Goal: Task Accomplishment & Management: Use online tool/utility

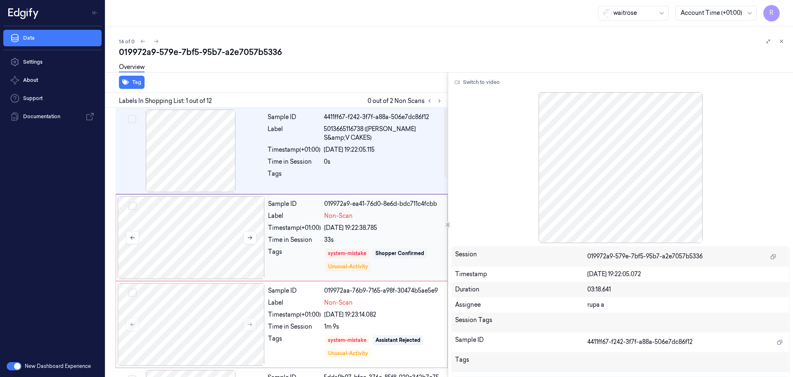
click at [212, 230] on div at bounding box center [191, 237] width 147 height 83
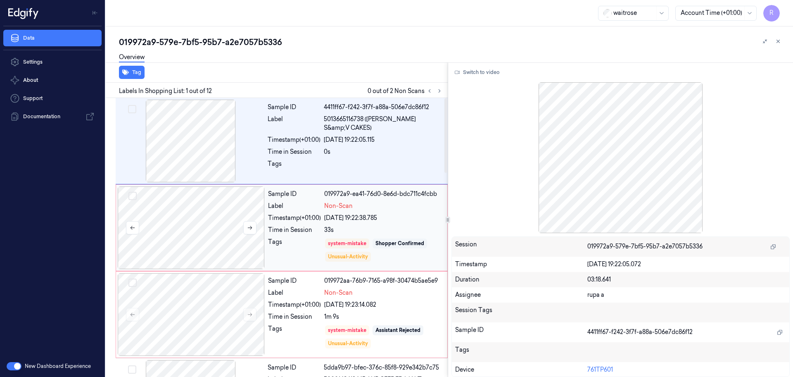
click at [231, 223] on div at bounding box center [191, 227] width 147 height 83
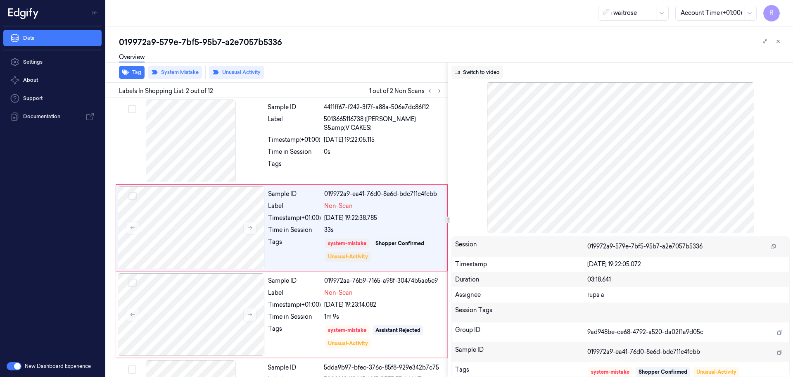
click at [478, 69] on button "Switch to video" at bounding box center [477, 72] width 52 height 13
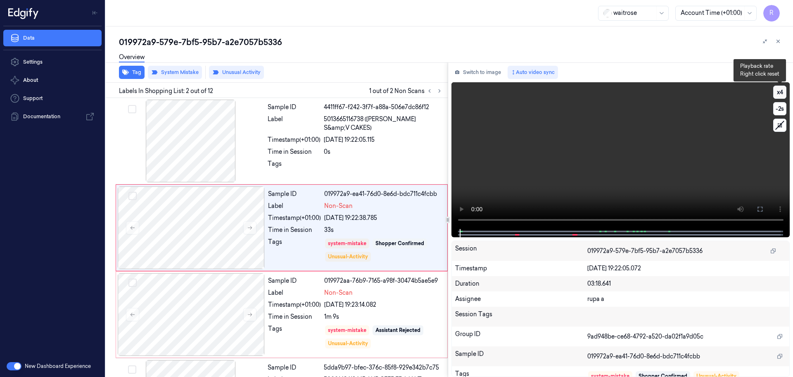
click at [784, 94] on button "x 4" at bounding box center [779, 91] width 13 height 13
click at [644, 174] on video at bounding box center [620, 155] width 339 height 147
click at [762, 206] on icon at bounding box center [759, 209] width 7 height 7
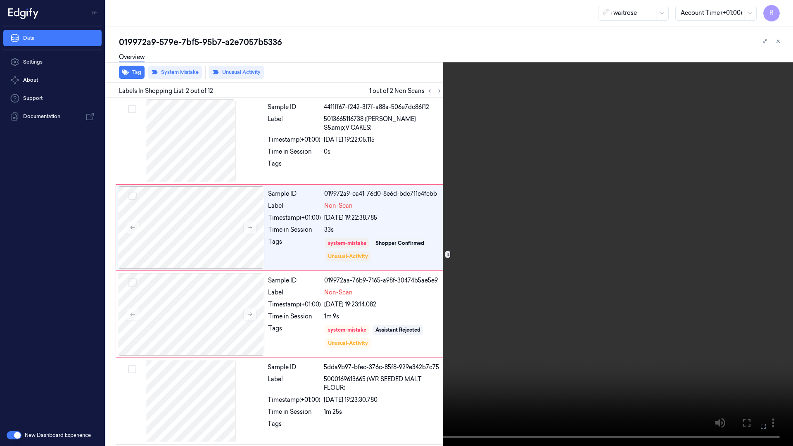
click at [761, 250] on video at bounding box center [396, 223] width 793 height 446
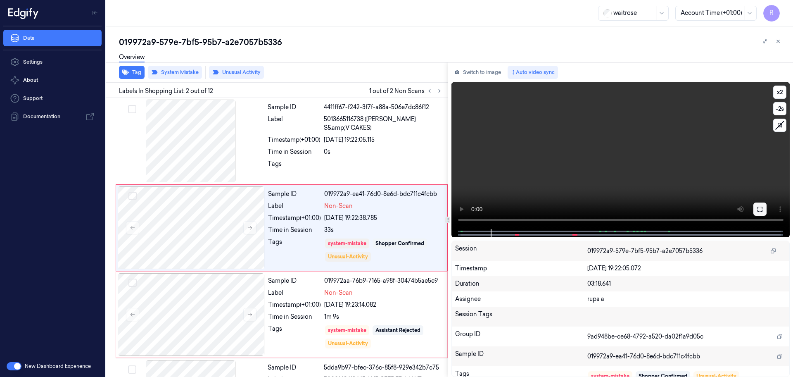
click at [762, 208] on icon at bounding box center [759, 208] width 5 height 5
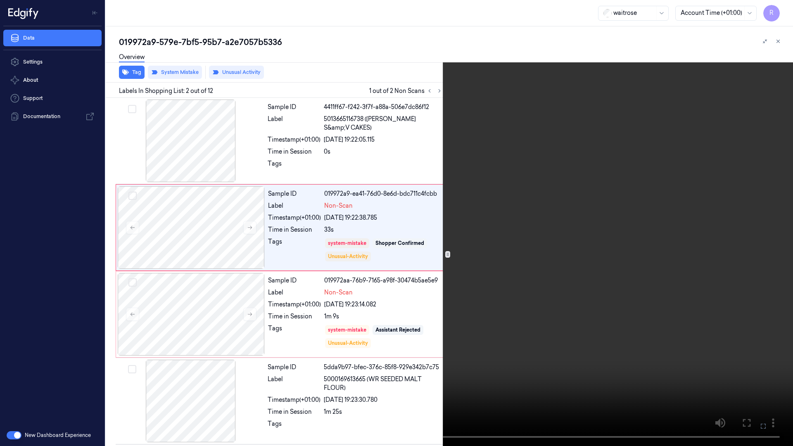
click at [753, 243] on video at bounding box center [396, 223] width 793 height 446
click at [211, 357] on video at bounding box center [396, 223] width 793 height 446
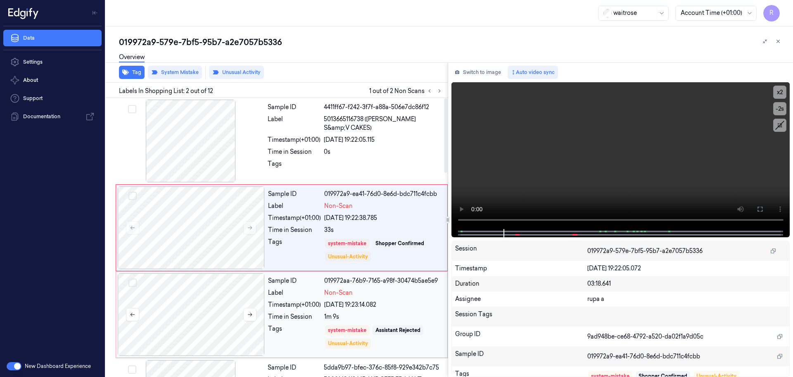
click at [214, 335] on div at bounding box center [191, 314] width 147 height 83
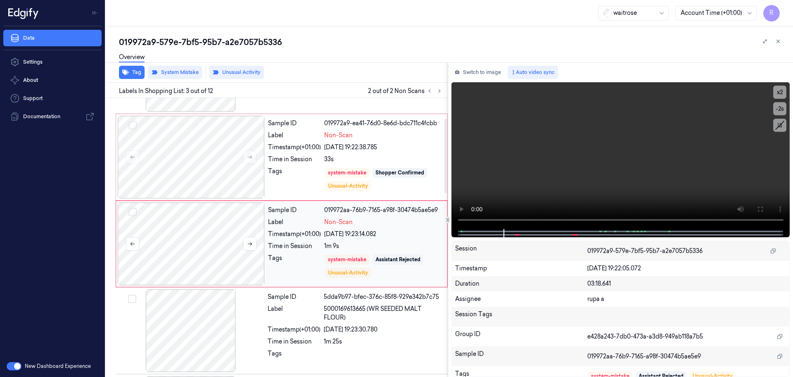
scroll to position [77, 0]
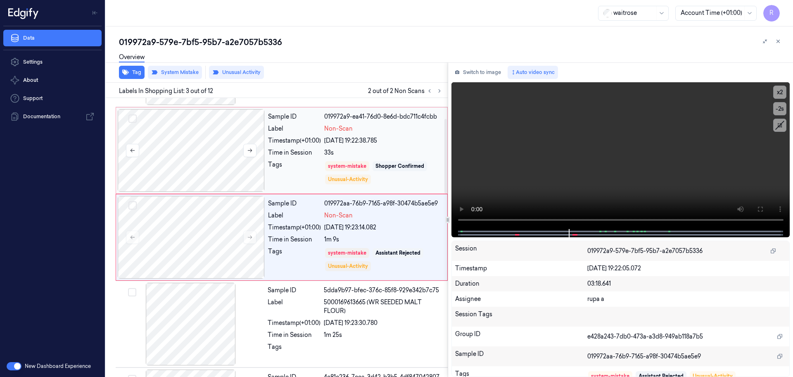
click at [244, 161] on div at bounding box center [191, 150] width 147 height 83
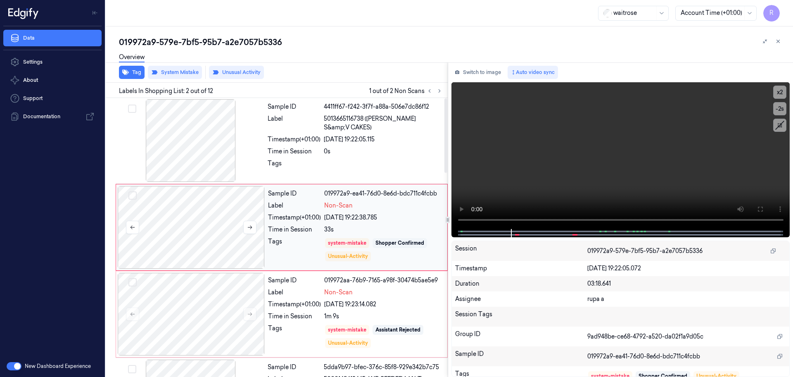
scroll to position [0, 0]
click at [762, 208] on icon at bounding box center [759, 209] width 7 height 7
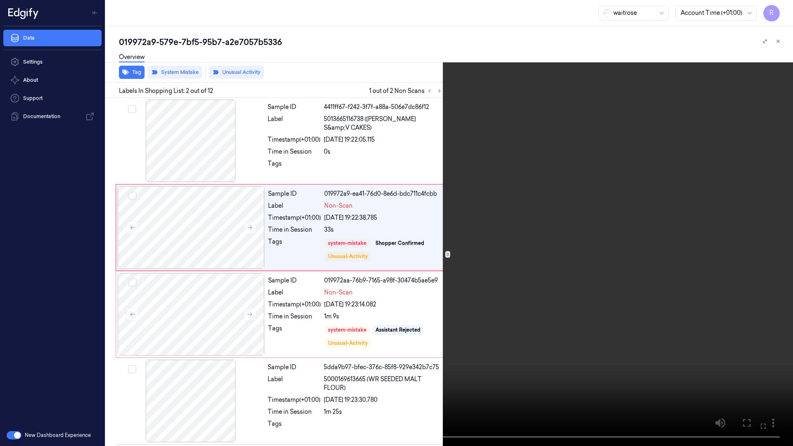
click at [746, 236] on video at bounding box center [396, 223] width 793 height 446
click at [360, 273] on video at bounding box center [396, 223] width 793 height 446
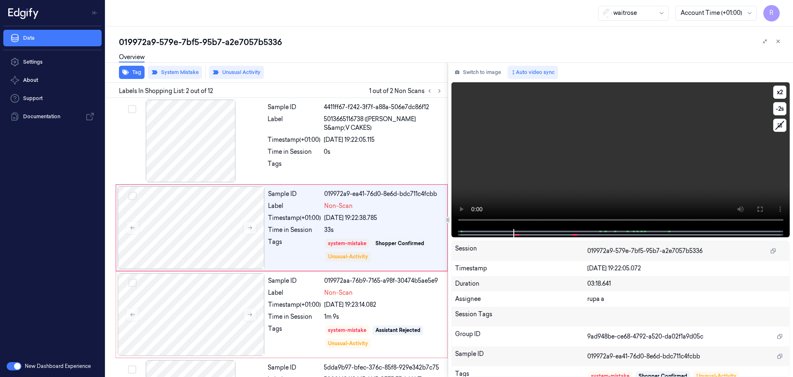
click at [758, 207] on icon at bounding box center [759, 209] width 7 height 7
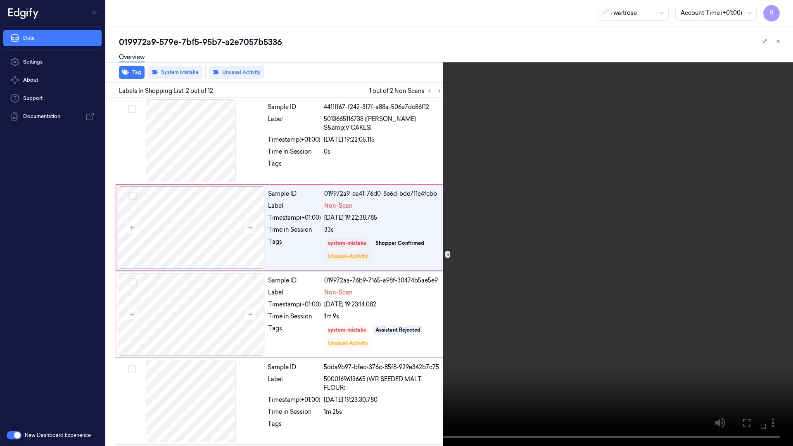
click at [185, 322] on video at bounding box center [396, 223] width 793 height 446
click at [199, 321] on video at bounding box center [396, 223] width 793 height 446
click at [784, 8] on button "x 2" at bounding box center [782, 9] width 13 height 13
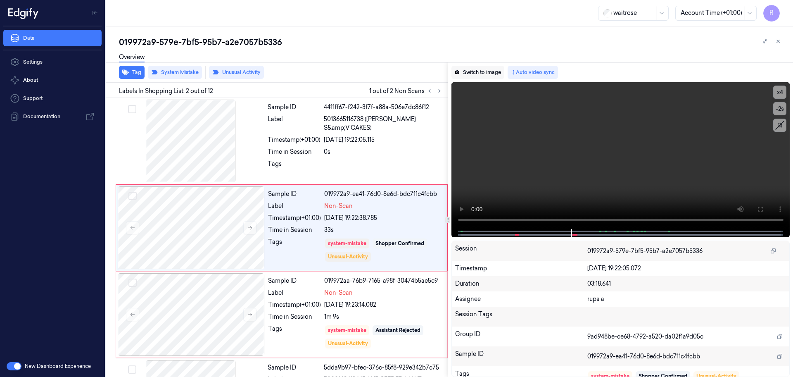
click at [492, 72] on button "Switch to image" at bounding box center [477, 72] width 53 height 13
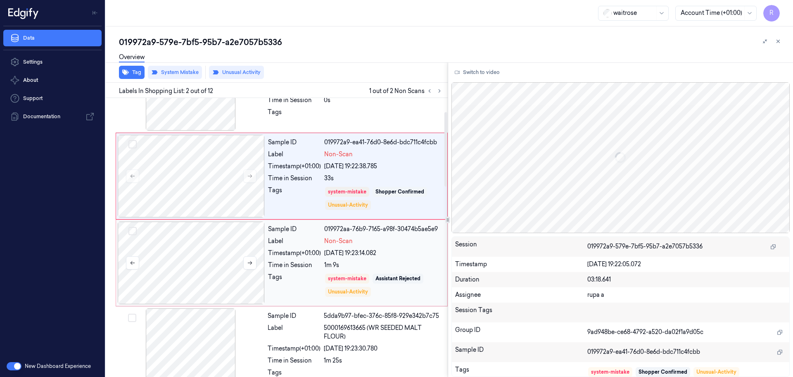
click at [207, 282] on div at bounding box center [191, 262] width 147 height 83
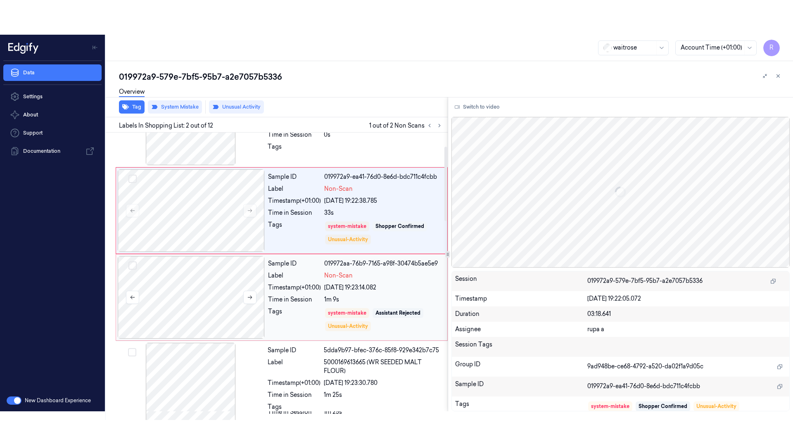
scroll to position [77, 0]
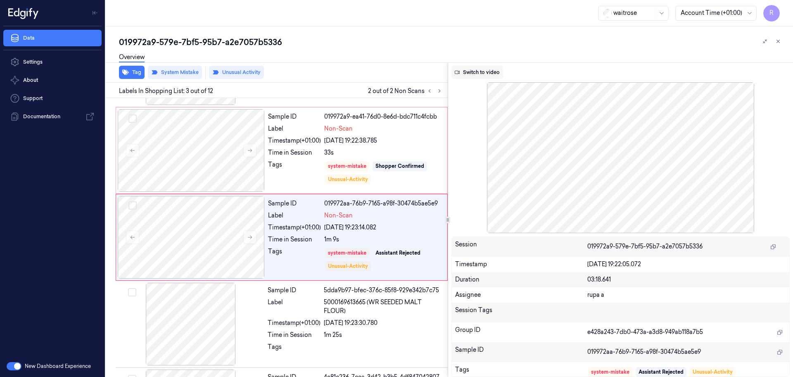
click at [486, 68] on button "Switch to video" at bounding box center [477, 72] width 52 height 13
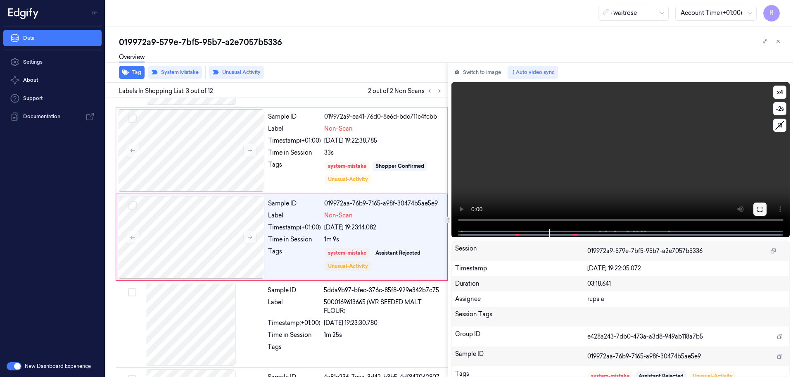
click at [757, 208] on icon at bounding box center [759, 208] width 5 height 5
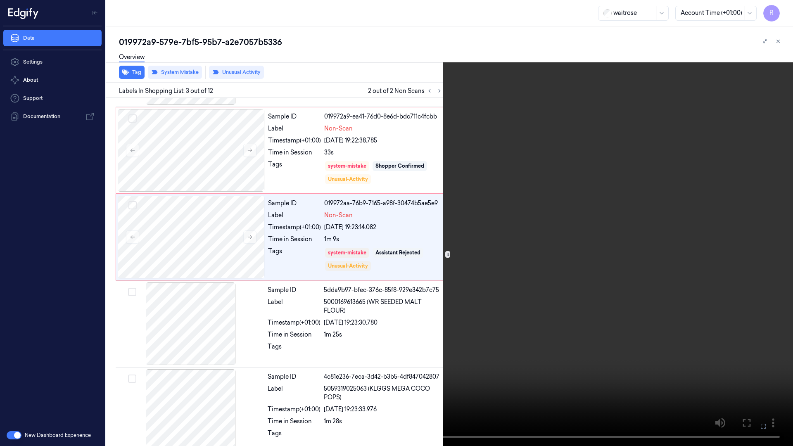
click at [754, 253] on video at bounding box center [396, 223] width 793 height 446
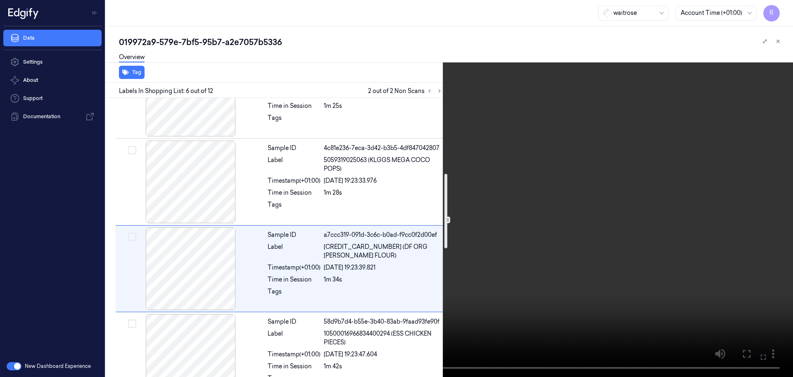
scroll to position [282, 0]
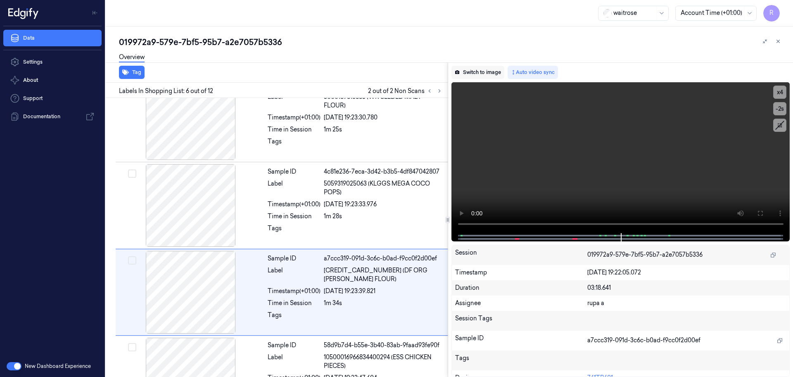
click at [487, 67] on button "Switch to image" at bounding box center [477, 72] width 53 height 13
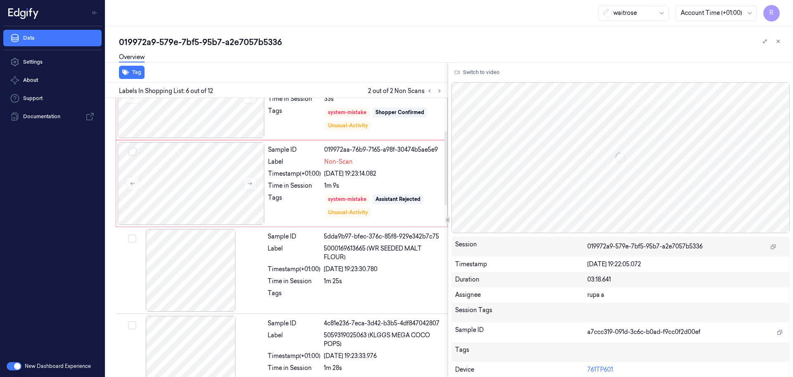
scroll to position [0, 0]
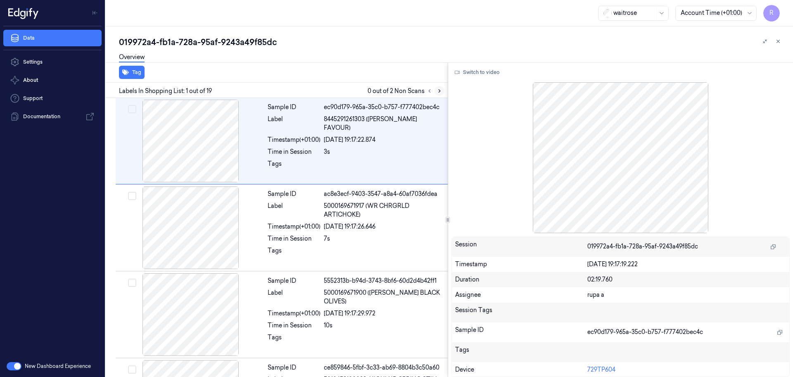
click at [436, 90] on icon at bounding box center [439, 91] width 6 height 6
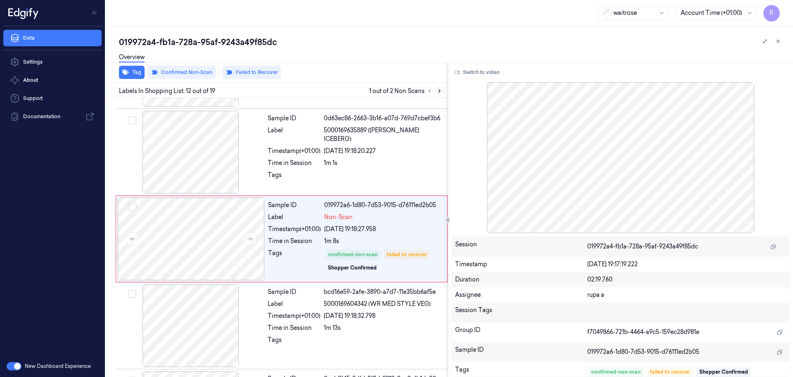
scroll to position [857, 0]
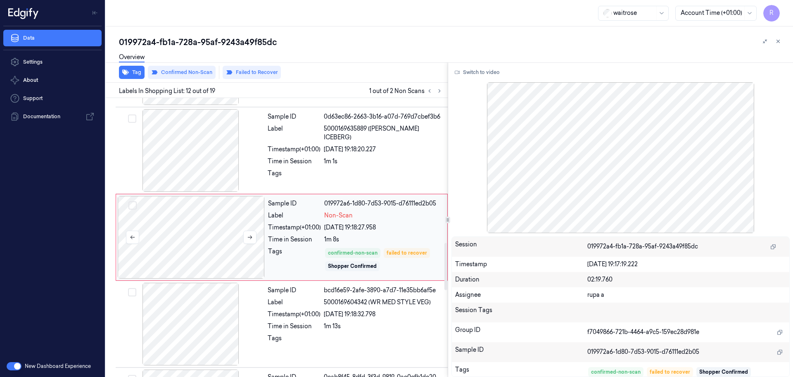
click at [221, 234] on div at bounding box center [191, 237] width 147 height 83
click at [474, 72] on button "Switch to video" at bounding box center [477, 72] width 52 height 13
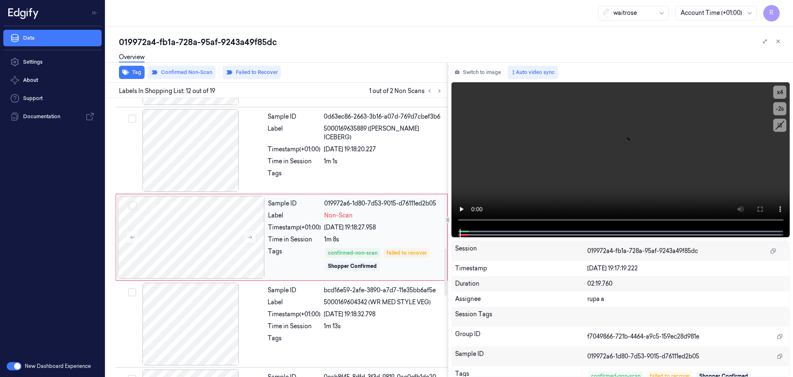
scroll to position [961, 0]
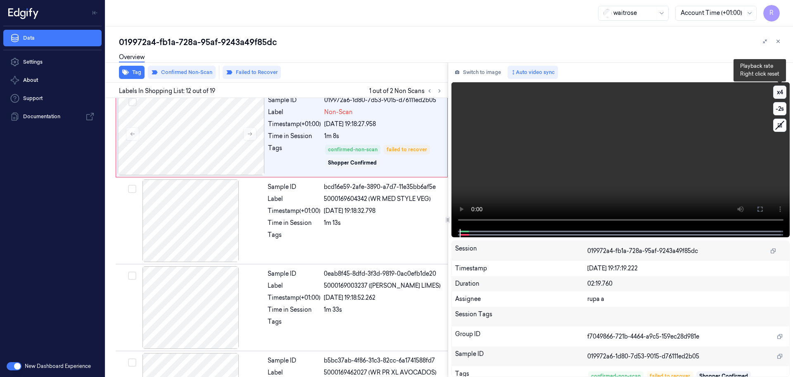
click at [781, 94] on button "x 4" at bounding box center [779, 91] width 13 height 13
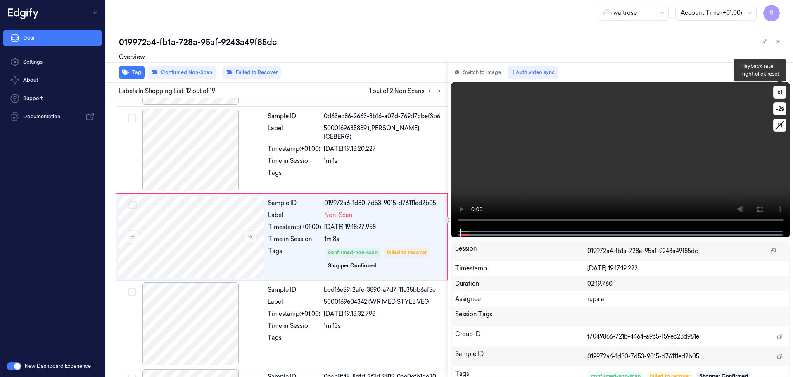
click at [781, 94] on button "x 1" at bounding box center [779, 91] width 13 height 13
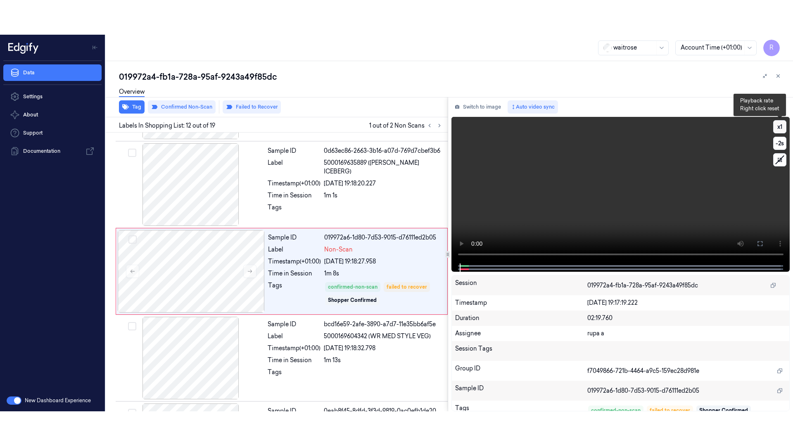
scroll to position [857, 0]
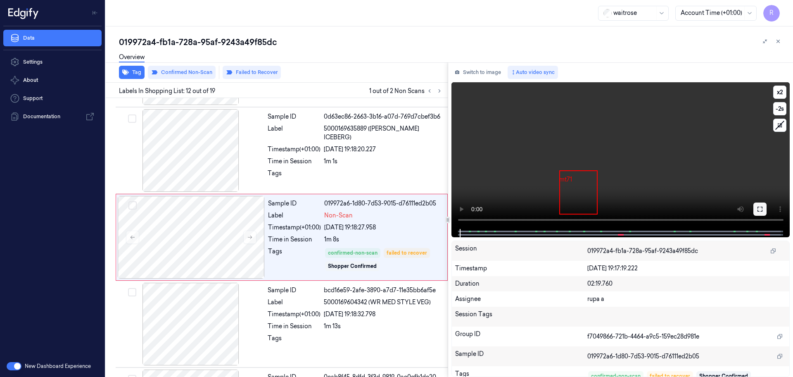
click at [760, 208] on icon at bounding box center [759, 209] width 7 height 7
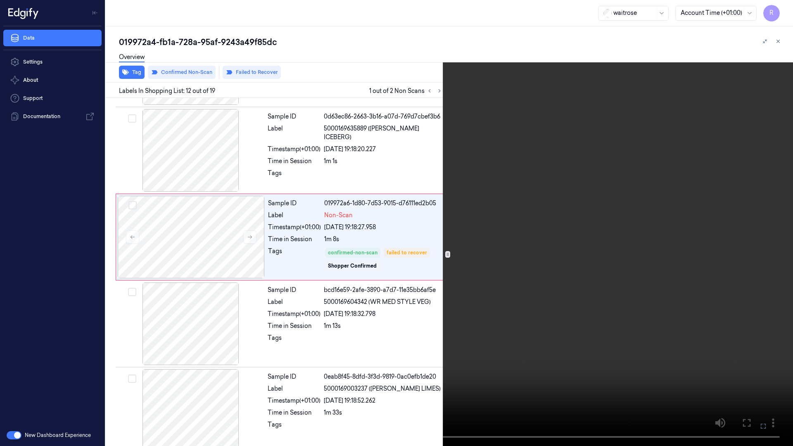
click at [760, 253] on video at bounding box center [396, 223] width 793 height 446
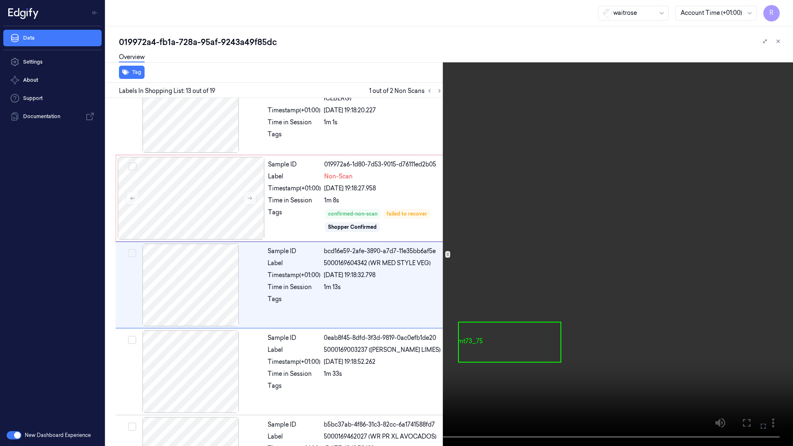
scroll to position [910, 0]
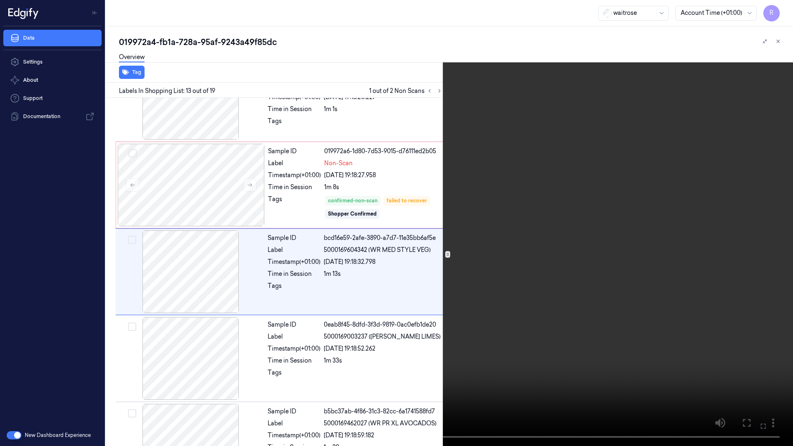
click at [613, 266] on video at bounding box center [396, 223] width 793 height 446
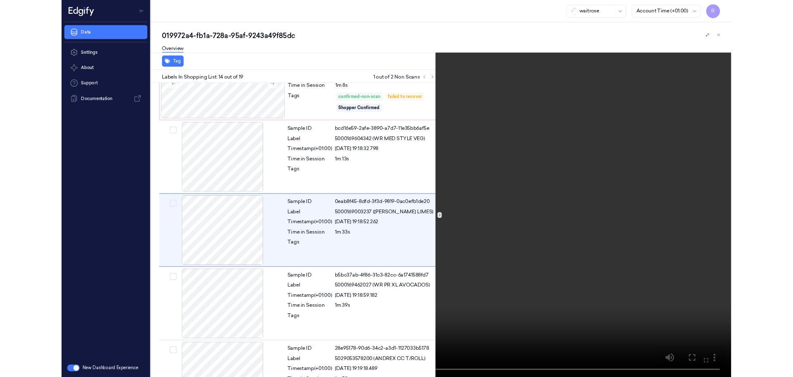
scroll to position [996, 0]
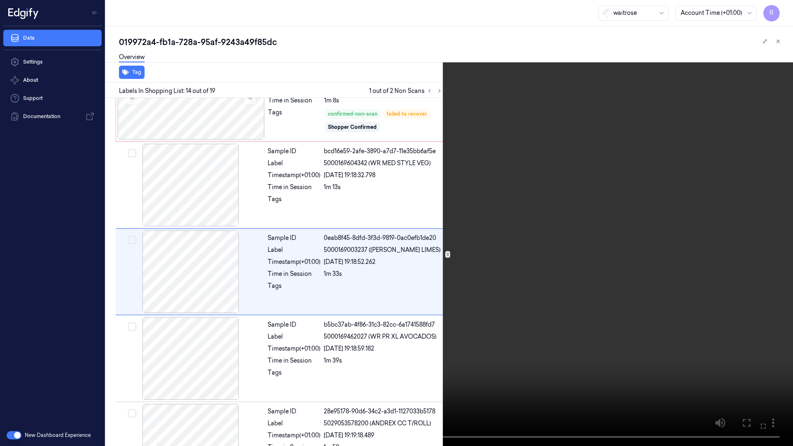
click at [603, 264] on video at bounding box center [396, 223] width 793 height 446
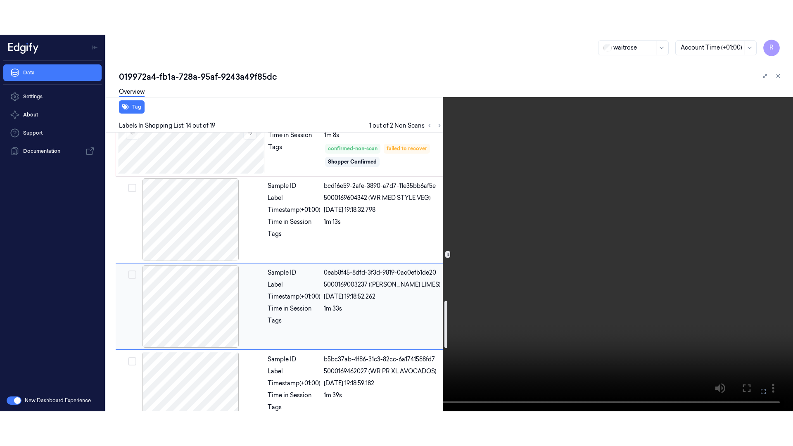
scroll to position [945, 0]
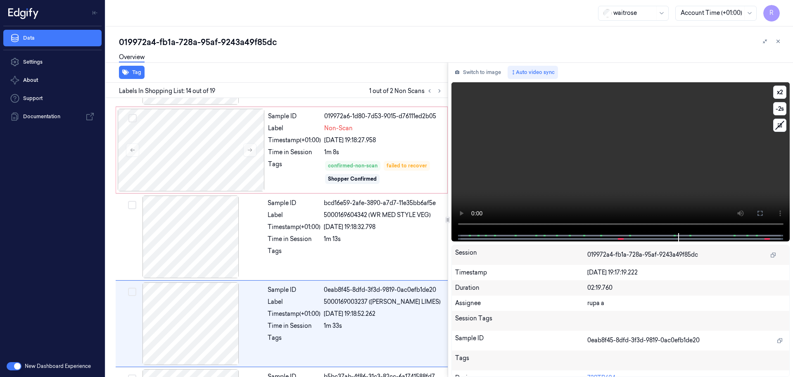
drag, startPoint x: 760, startPoint y: 208, endPoint x: 760, endPoint y: 253, distance: 45.0
click at [760, 208] on button at bounding box center [759, 212] width 13 height 13
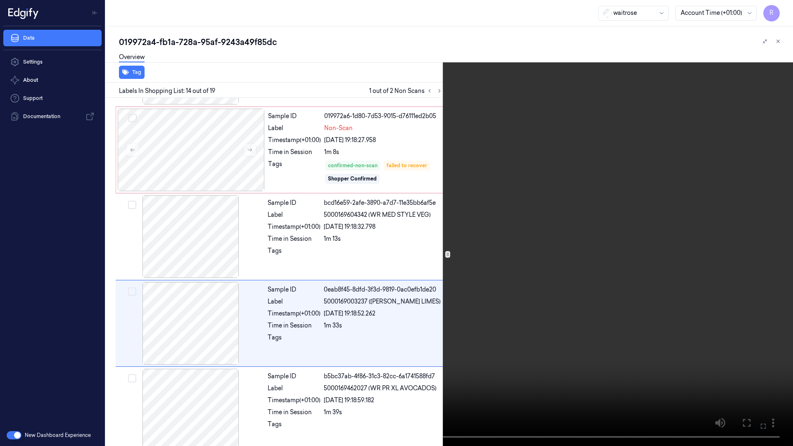
click at [760, 253] on video at bounding box center [396, 223] width 793 height 446
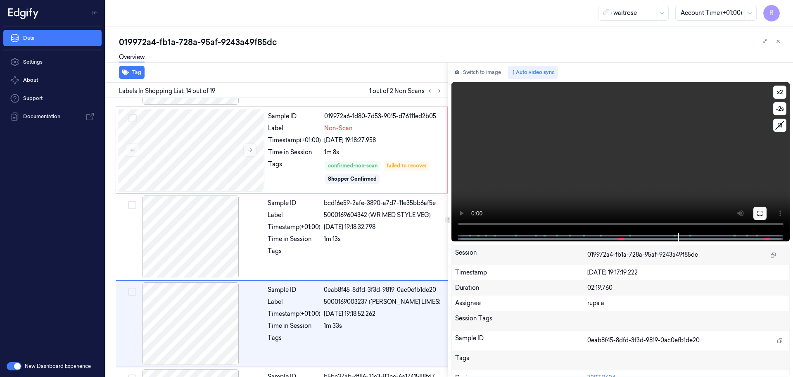
click at [758, 211] on icon at bounding box center [759, 213] width 7 height 7
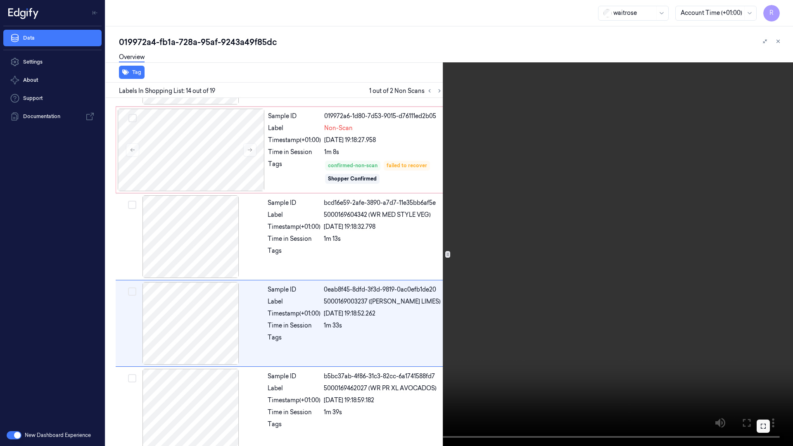
drag, startPoint x: 758, startPoint y: 256, endPoint x: 757, endPoint y: 210, distance: 45.8
click at [758, 255] on video at bounding box center [396, 223] width 793 height 446
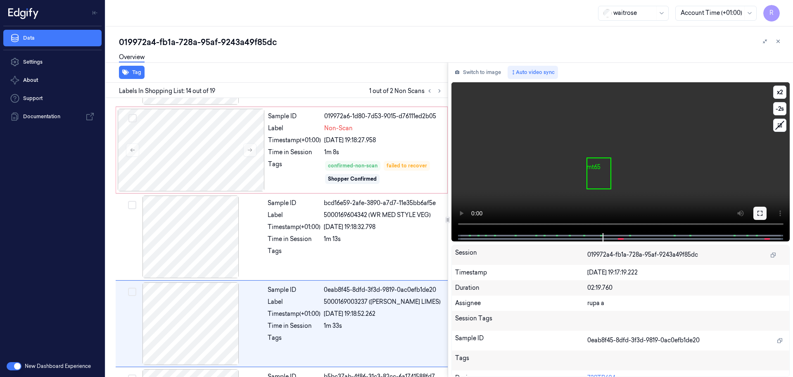
click at [757, 210] on icon at bounding box center [759, 213] width 7 height 7
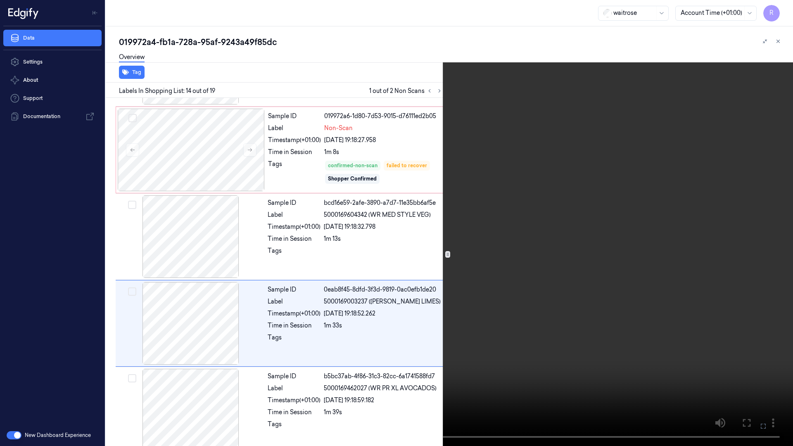
click at [715, 248] on video at bounding box center [396, 223] width 793 height 446
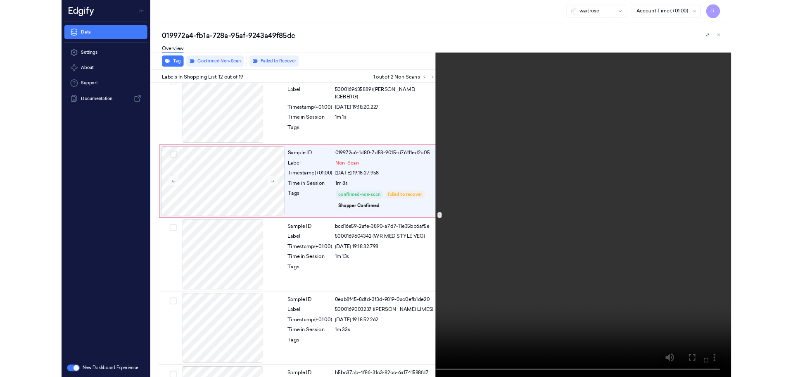
scroll to position [823, 0]
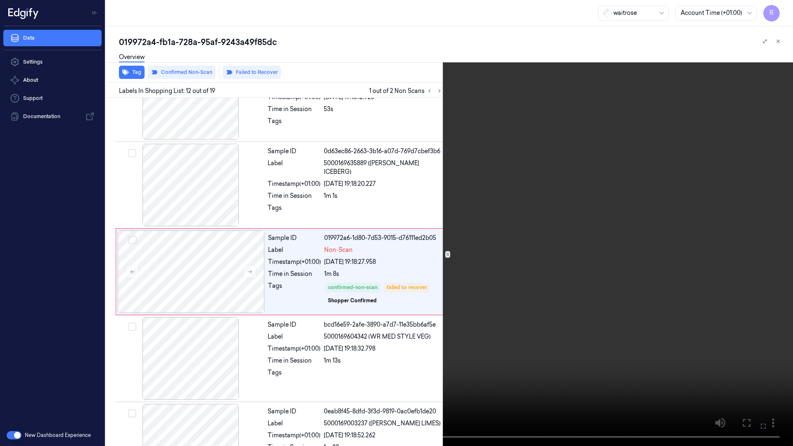
click at [365, 376] on video at bounding box center [396, 223] width 793 height 446
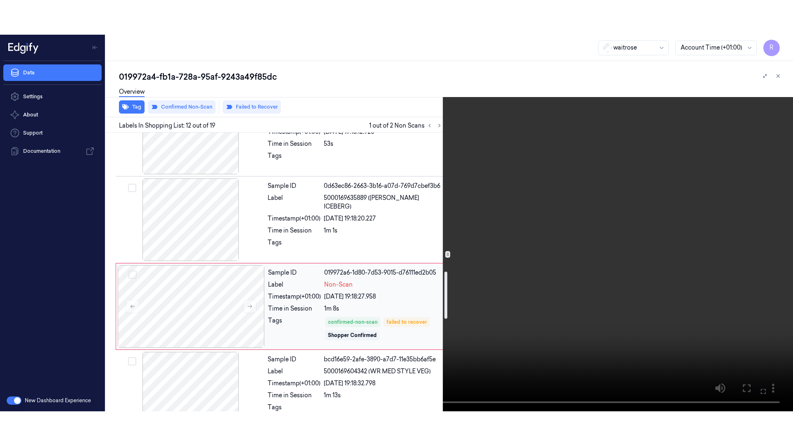
scroll to position [771, 0]
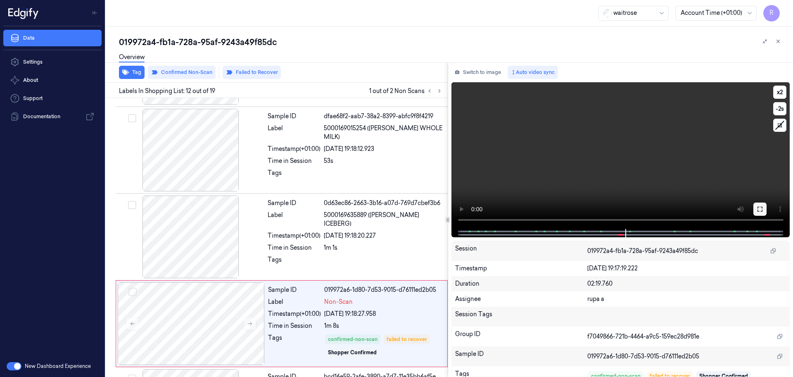
click at [759, 203] on button at bounding box center [759, 208] width 13 height 13
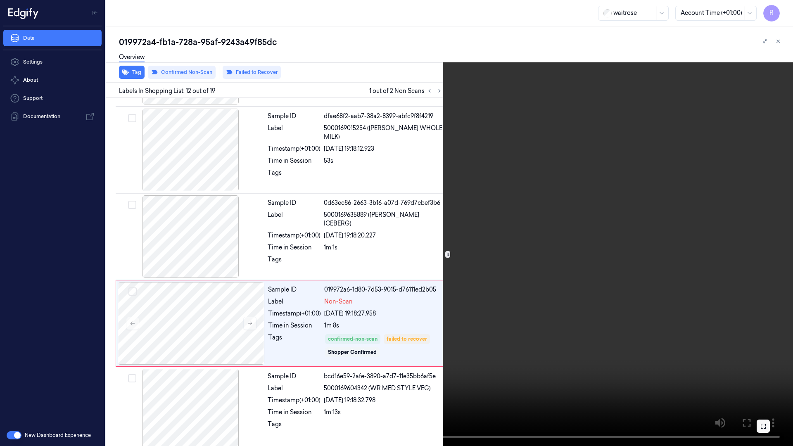
drag, startPoint x: 759, startPoint y: 248, endPoint x: 759, endPoint y: 203, distance: 45.0
click at [759, 248] on video at bounding box center [396, 223] width 793 height 446
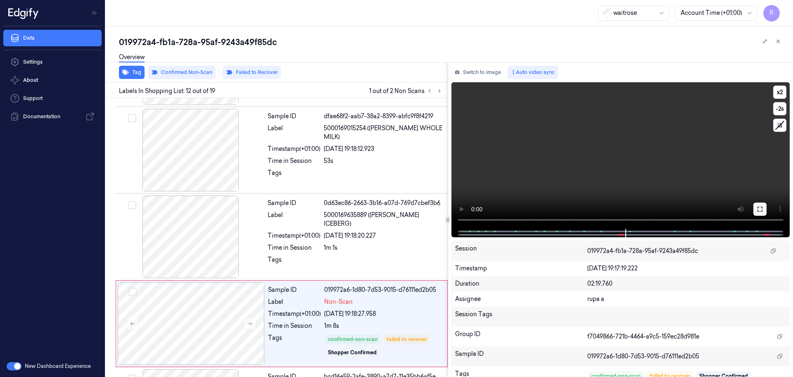
click at [759, 203] on button at bounding box center [759, 208] width 13 height 13
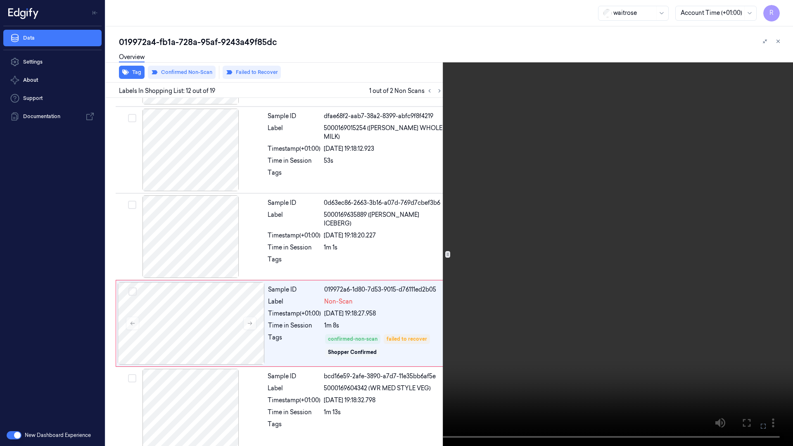
click at [589, 202] on video at bounding box center [396, 223] width 793 height 446
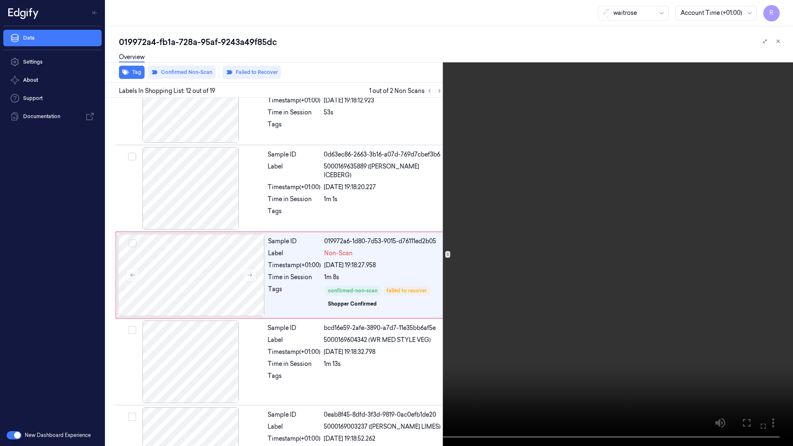
scroll to position [823, 0]
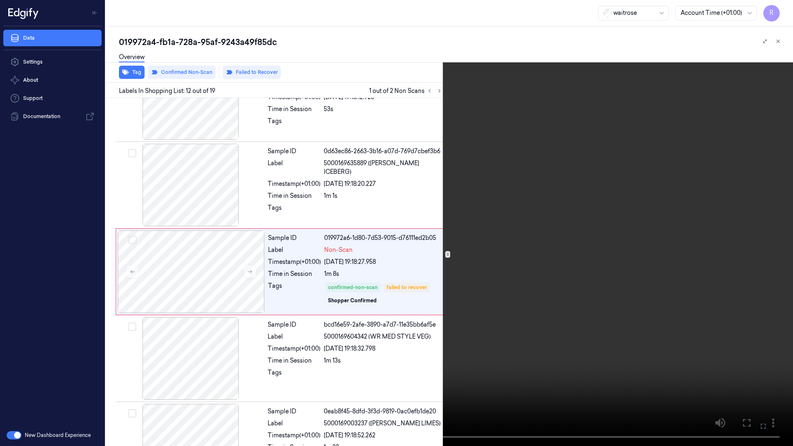
click at [587, 202] on video at bounding box center [396, 223] width 793 height 446
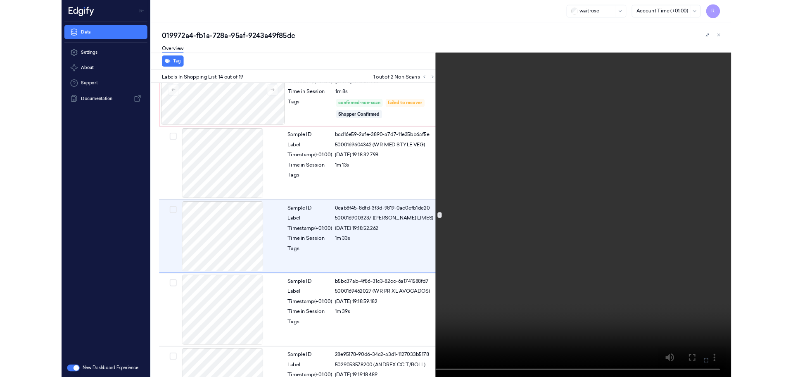
scroll to position [996, 0]
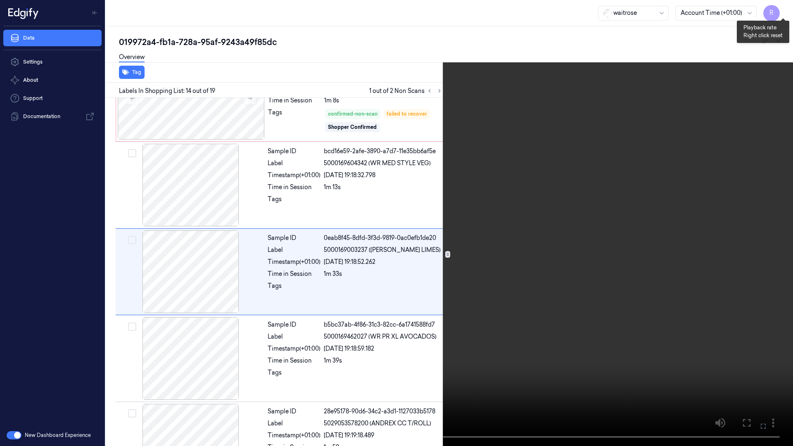
click at [787, 10] on button "x 2" at bounding box center [782, 9] width 13 height 13
click at [680, 232] on video at bounding box center [396, 223] width 793 height 446
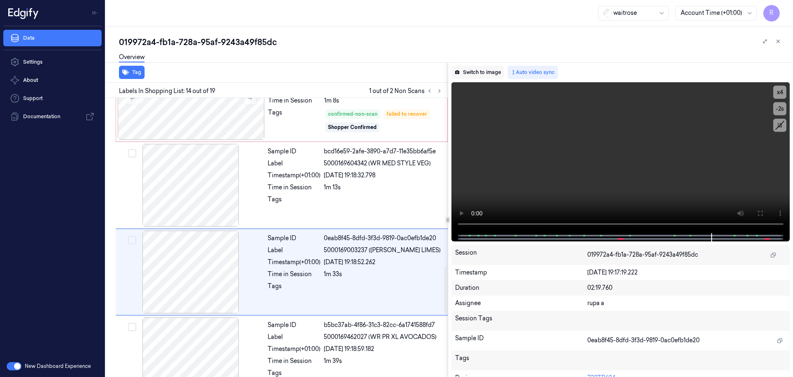
click at [489, 76] on button "Switch to image" at bounding box center [477, 72] width 53 height 13
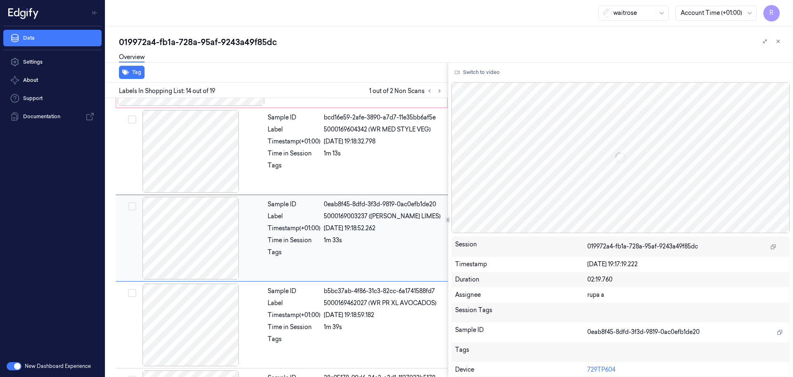
scroll to position [1031, 0]
click at [194, 239] on div at bounding box center [190, 237] width 147 height 83
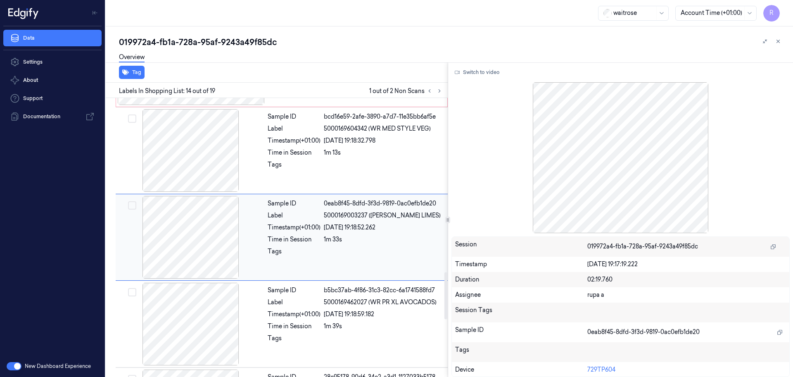
click at [204, 234] on div at bounding box center [190, 237] width 147 height 83
click at [207, 160] on div at bounding box center [190, 150] width 147 height 83
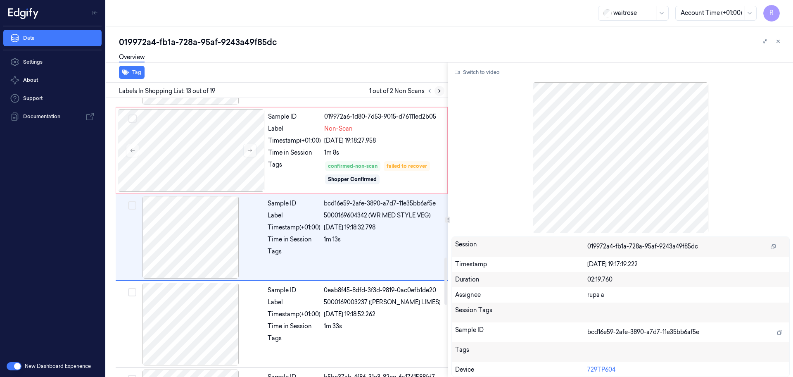
click at [437, 92] on icon at bounding box center [439, 91] width 6 height 6
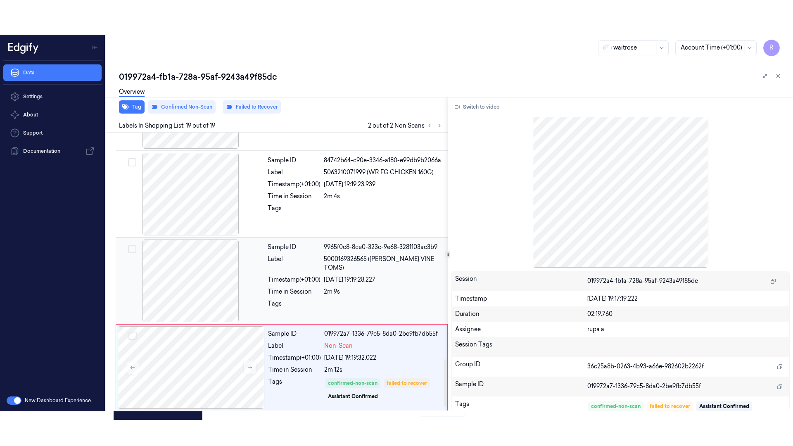
scroll to position [1371, 0]
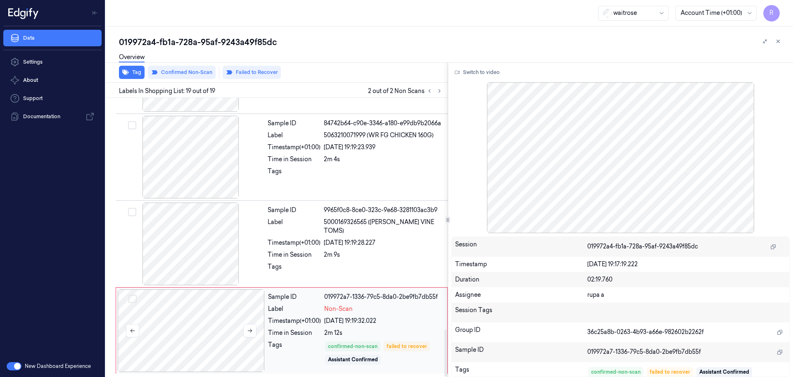
click at [203, 327] on div at bounding box center [191, 330] width 147 height 83
click at [256, 327] on div at bounding box center [191, 330] width 147 height 83
click at [248, 329] on icon at bounding box center [250, 330] width 6 height 6
click at [499, 75] on button "Switch to video" at bounding box center [477, 72] width 52 height 13
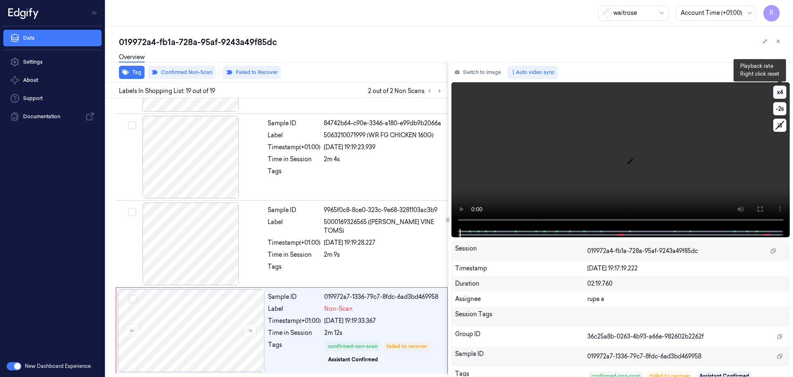
click at [779, 93] on button "x 4" at bounding box center [779, 91] width 13 height 13
click at [779, 93] on button "x 1" at bounding box center [779, 91] width 13 height 13
drag, startPoint x: 762, startPoint y: 213, endPoint x: 762, endPoint y: 258, distance: 44.6
click at [762, 213] on button at bounding box center [759, 208] width 13 height 13
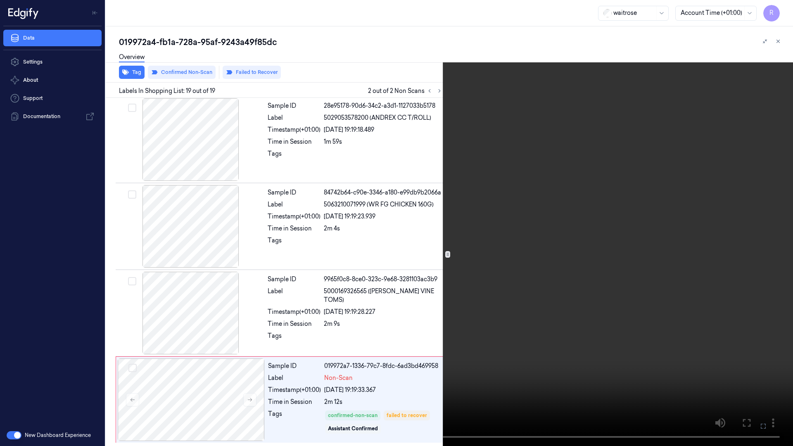
click at [762, 258] on video at bounding box center [396, 223] width 793 height 446
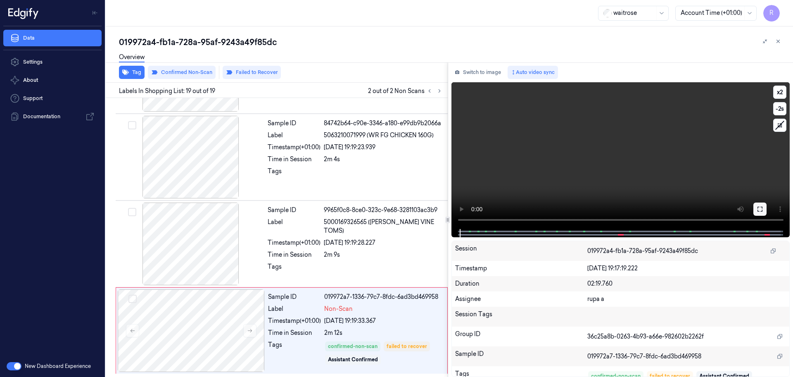
click at [762, 213] on button at bounding box center [759, 208] width 13 height 13
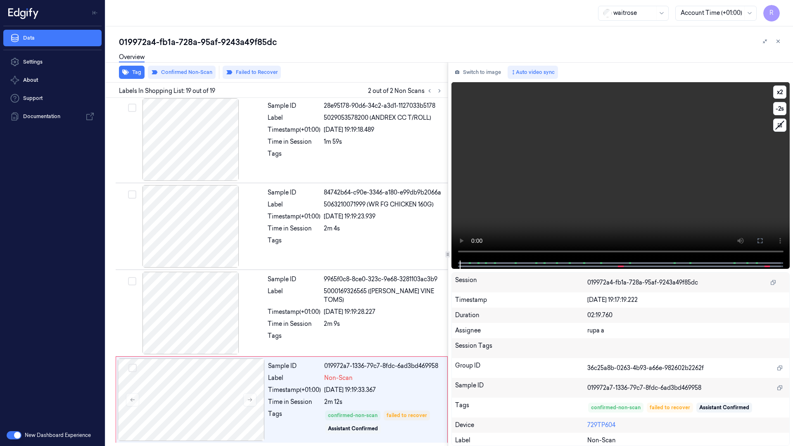
scroll to position [1302, 0]
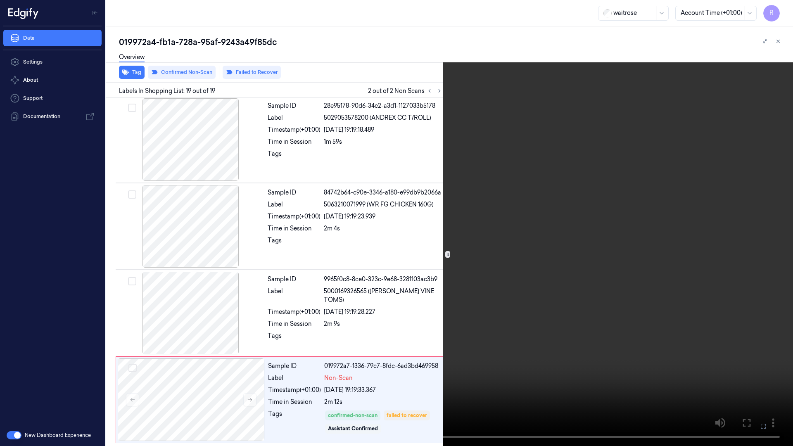
click at [718, 213] on video at bounding box center [396, 223] width 793 height 446
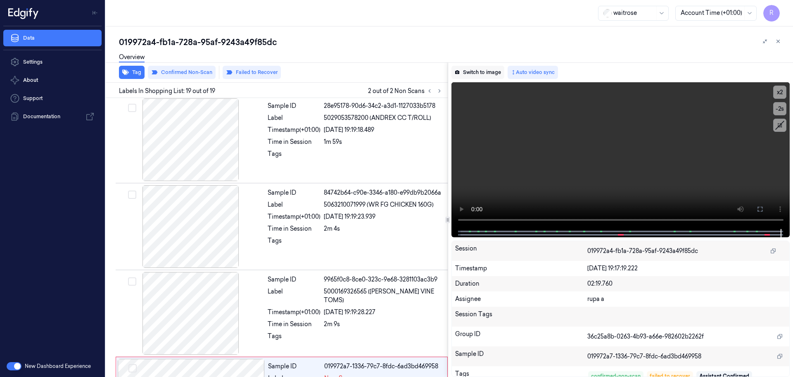
click at [492, 76] on button "Switch to image" at bounding box center [477, 72] width 53 height 13
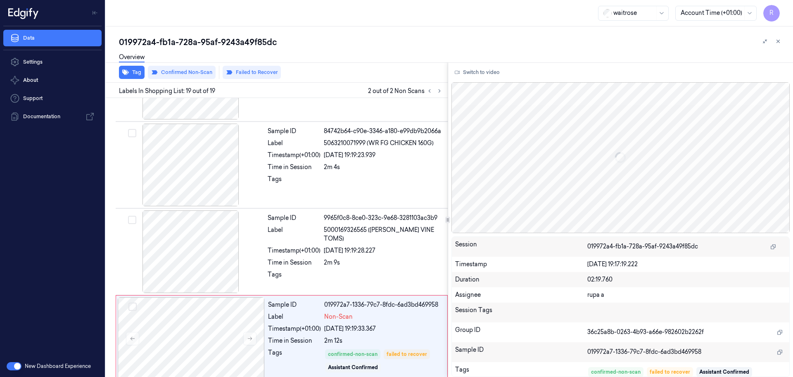
scroll to position [1371, 0]
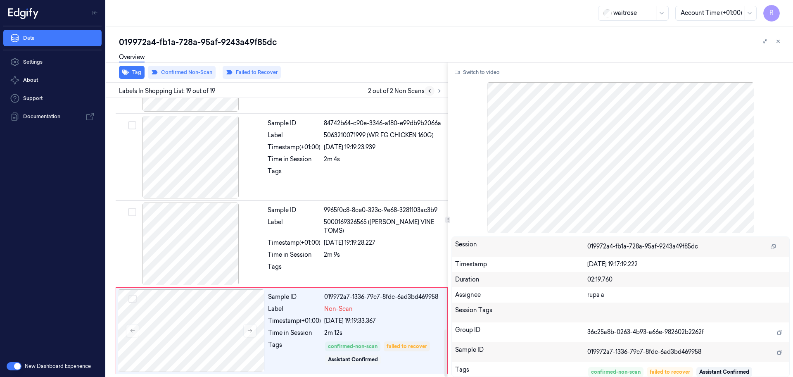
click at [430, 92] on icon at bounding box center [429, 91] width 6 height 6
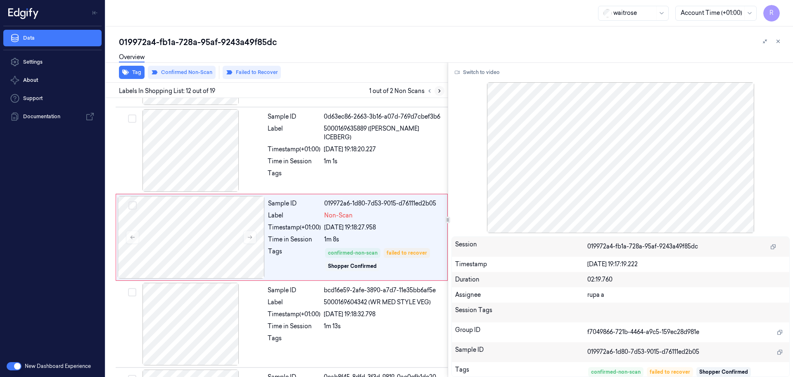
click at [438, 93] on icon at bounding box center [439, 91] width 6 height 6
